Goal: Task Accomplishment & Management: Manage account settings

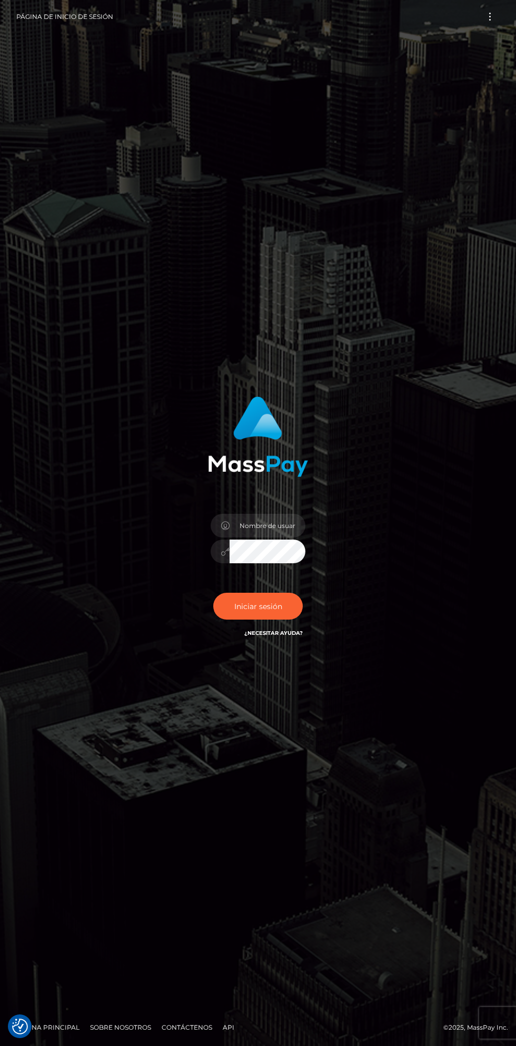
checkbox input "true"
click at [378, 799] on div "¿Necesitar ayuda?" at bounding box center [258, 523] width 516 height 1046
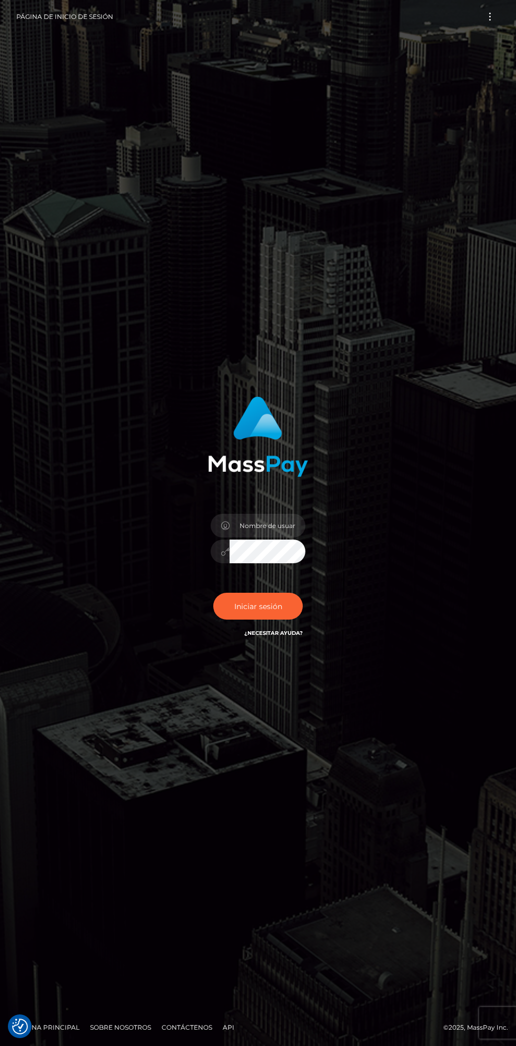
click at [390, 841] on div "¿Necesitar ayuda?" at bounding box center [258, 523] width 516 height 1046
click at [226, 526] on icon at bounding box center [225, 526] width 9 height 8
click at [228, 526] on icon at bounding box center [225, 526] width 9 height 8
click at [225, 526] on icon at bounding box center [225, 526] width 9 height 8
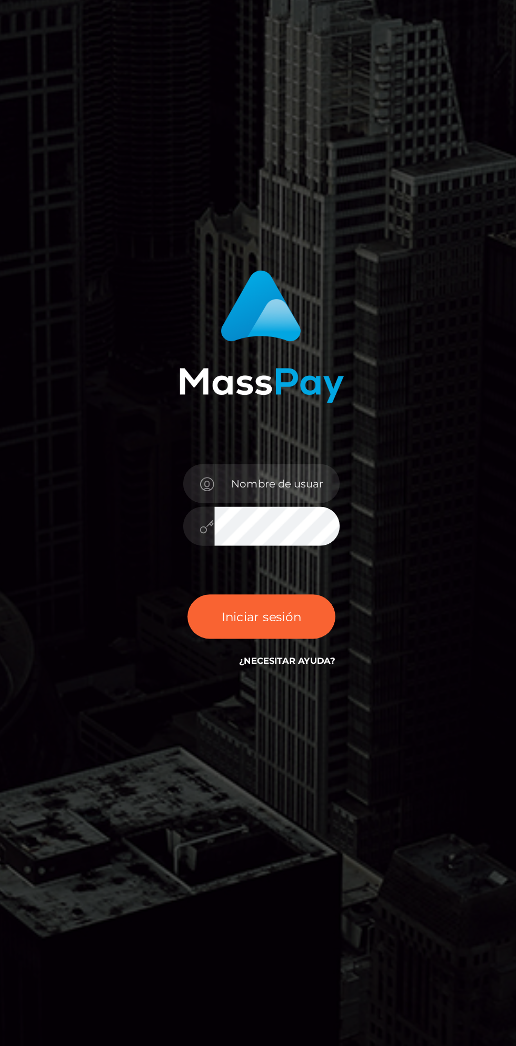
click at [225, 525] on icon at bounding box center [225, 526] width 9 height 8
click at [242, 526] on input "text" at bounding box center [267, 526] width 76 height 24
click at [252, 524] on input "text" at bounding box center [267, 526] width 76 height 24
type input "kvgcoin@outlook.com"
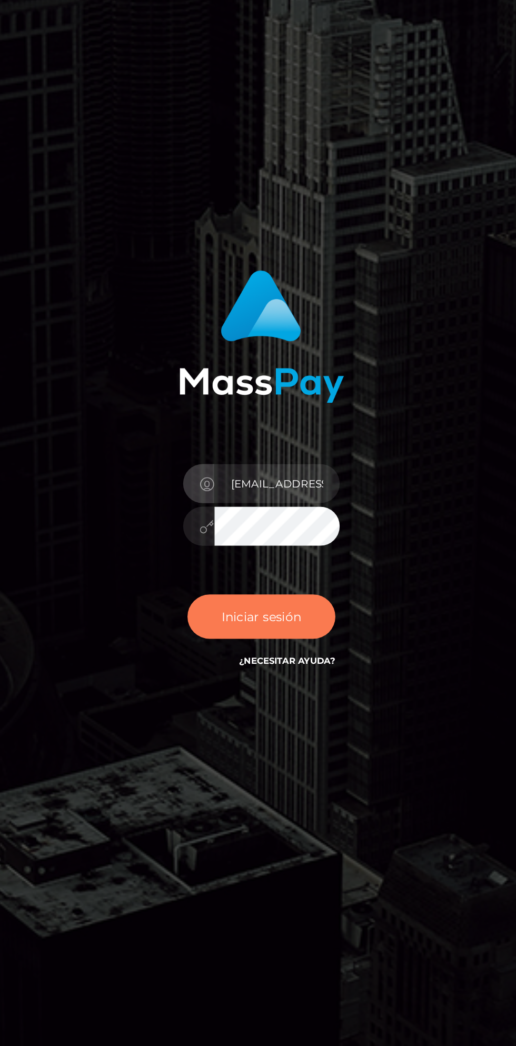
click at [288, 604] on button "Iniciar sesión" at bounding box center [257, 606] width 89 height 26
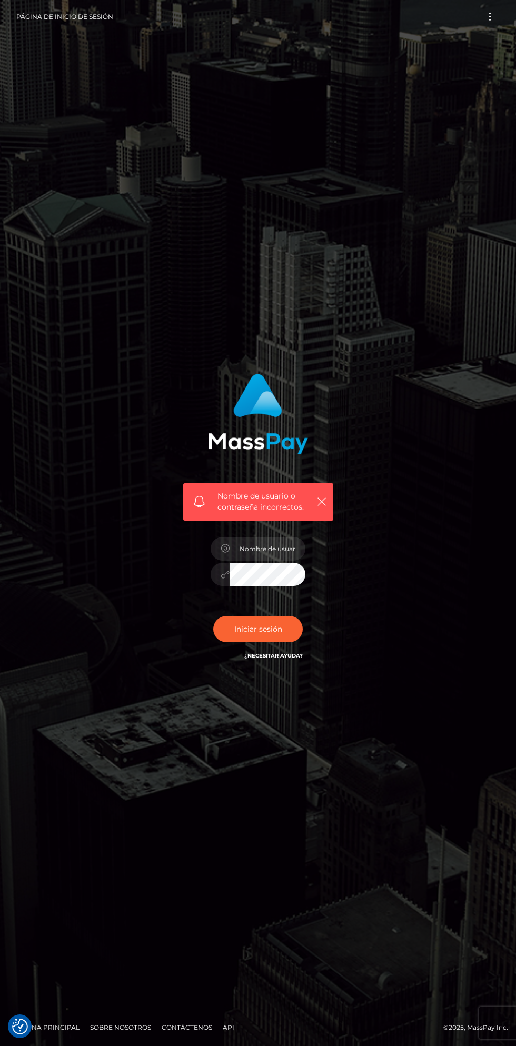
checkbox input "true"
click at [75, 1022] on link "Página principal" at bounding box center [48, 1027] width 72 height 16
